Goal: Entertainment & Leisure: Consume media (video, audio)

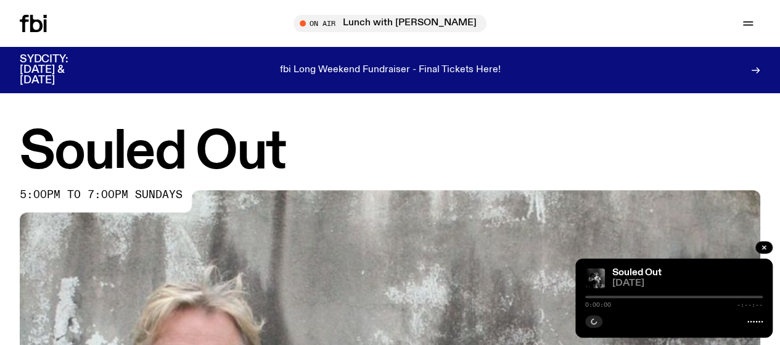
click at [42, 17] on icon at bounding box center [33, 23] width 27 height 17
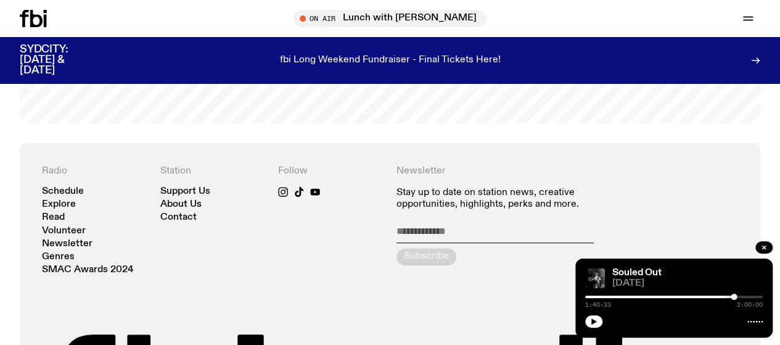
scroll to position [2458, 0]
click at [0, 0] on link "Explore" at bounding box center [0, 0] width 0 height 0
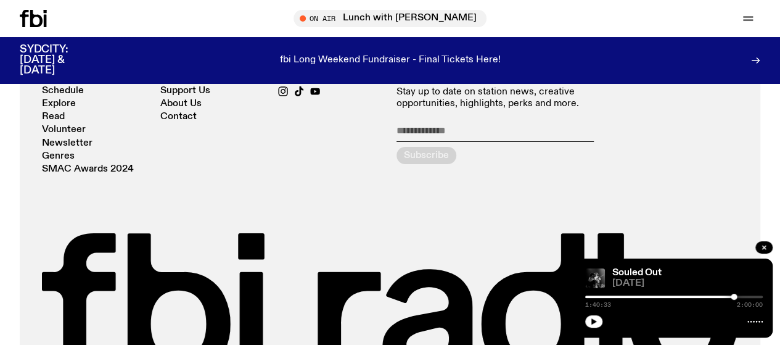
scroll to position [2181, 0]
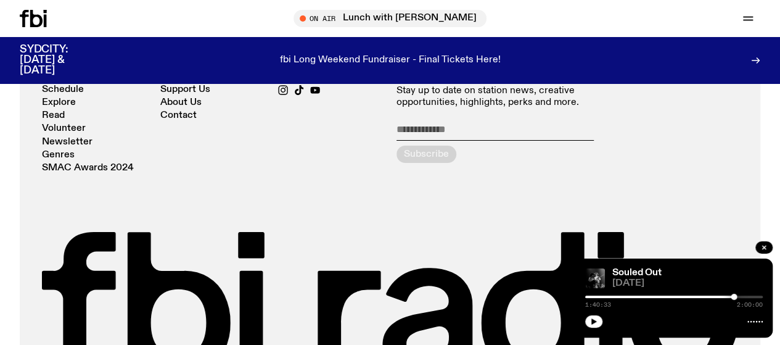
click at [0, 0] on icon "button" at bounding box center [0, 0] width 0 height 0
click at [0, 0] on link "Schedule" at bounding box center [0, 0] width 0 height 0
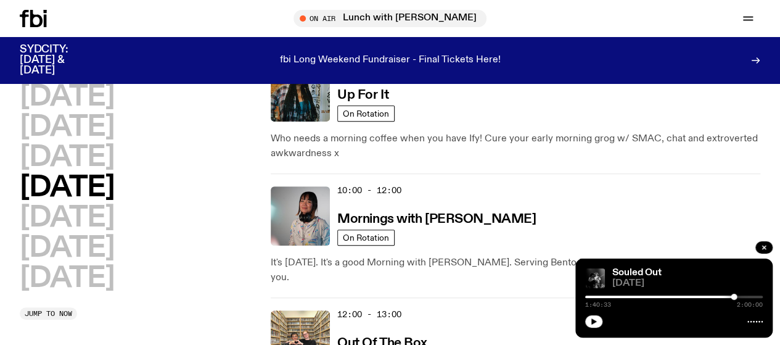
scroll to position [188, 0]
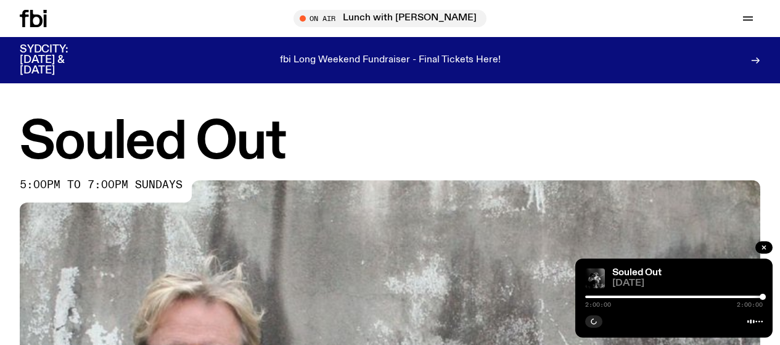
scroll to position [550, 0]
